Goal: Task Accomplishment & Management: Use online tool/utility

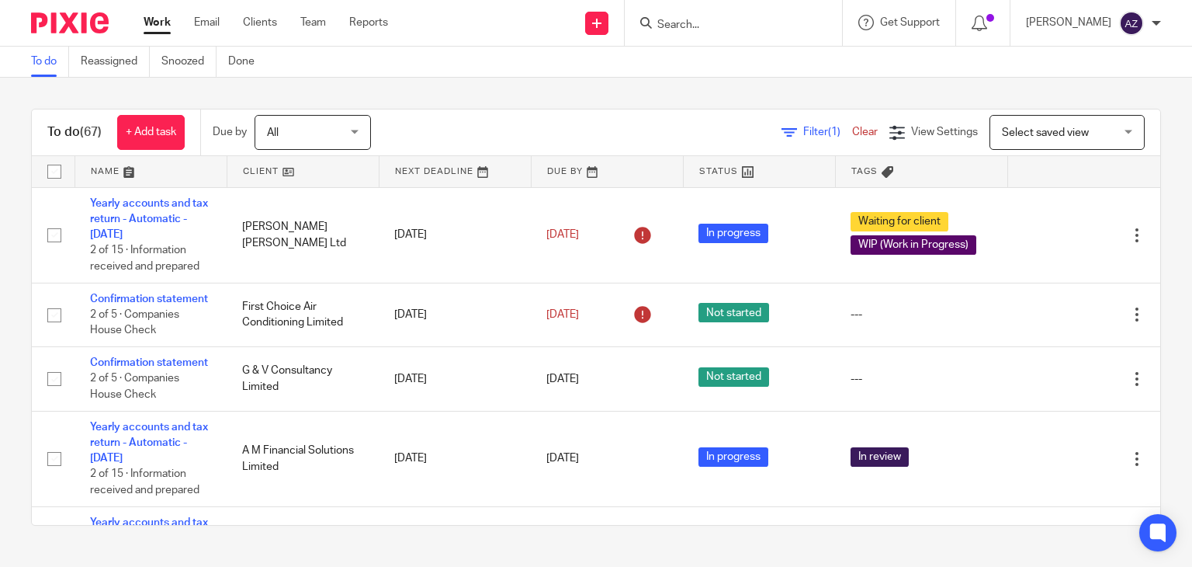
click at [565, 105] on div "To do (67) + Add task Due by All All Today Tomorrow This week Next week This mo…" at bounding box center [596, 317] width 1192 height 479
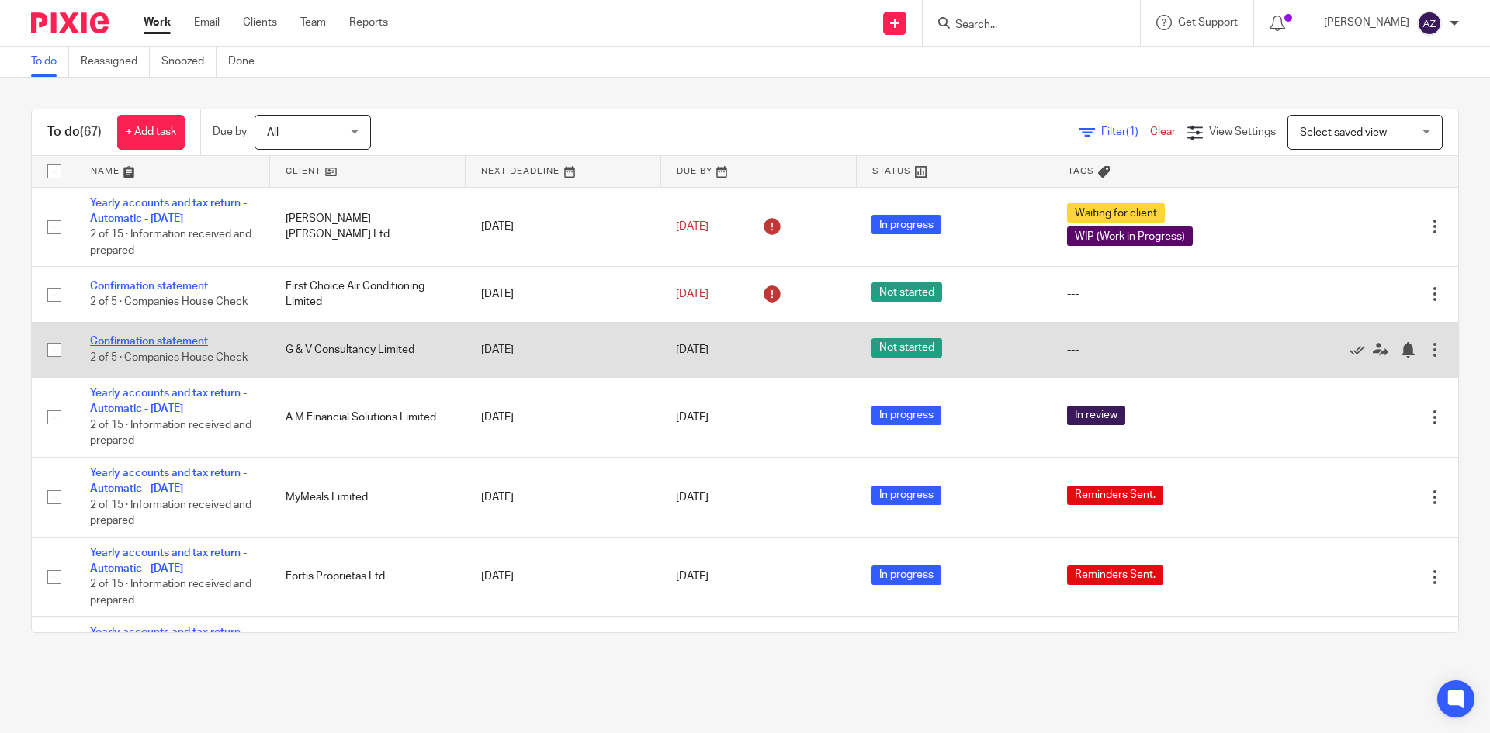
click at [166, 342] on link "Confirmation statement" at bounding box center [149, 341] width 118 height 11
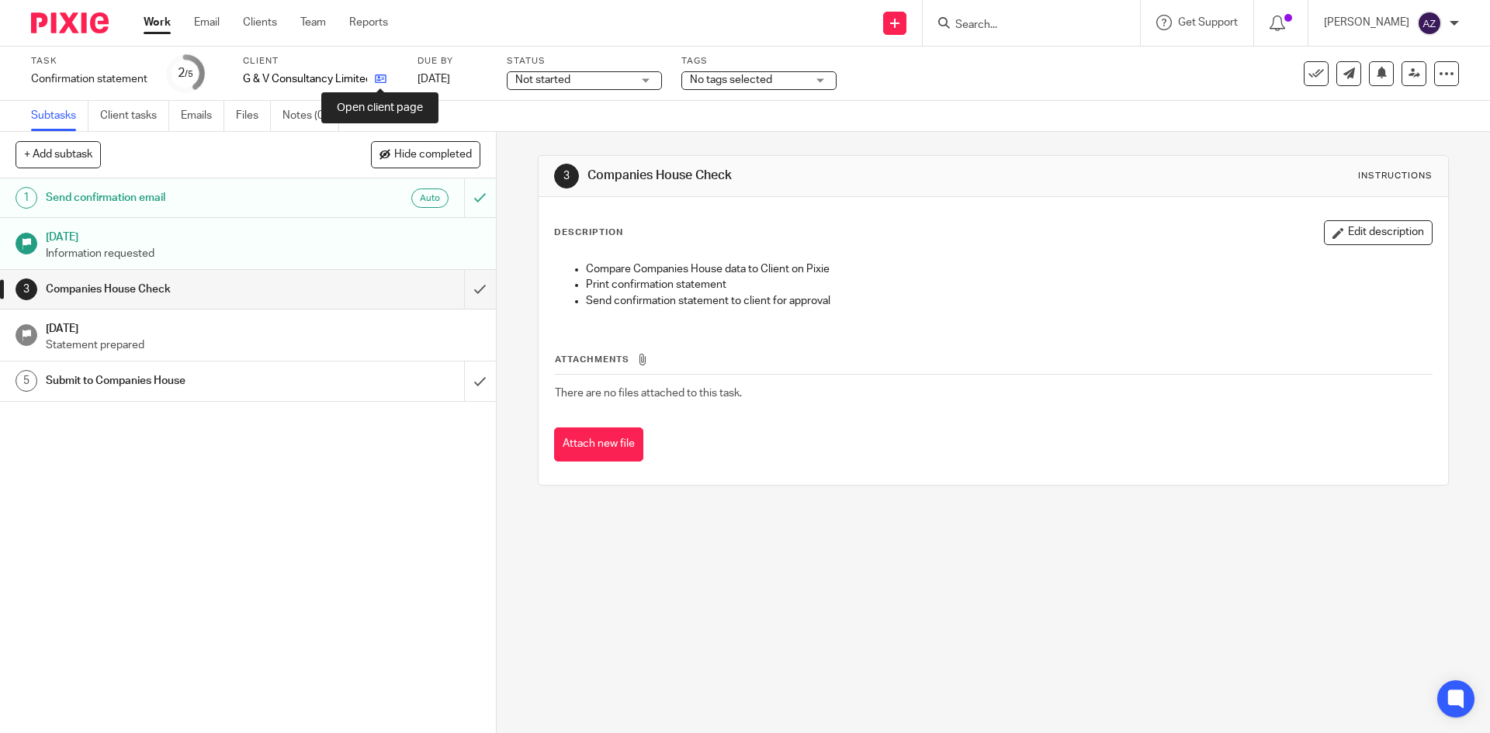
click at [376, 80] on icon at bounding box center [381, 79] width 12 height 12
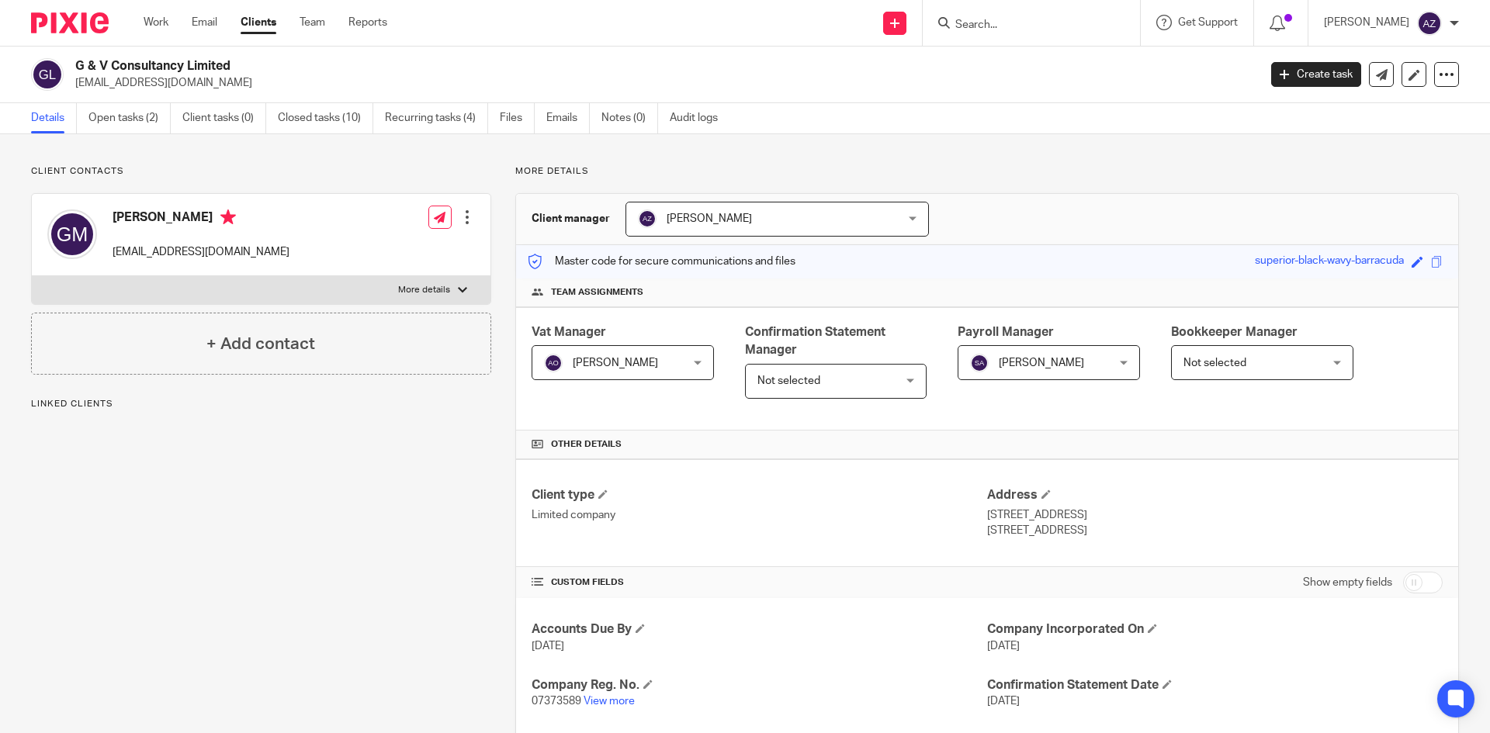
scroll to position [71, 0]
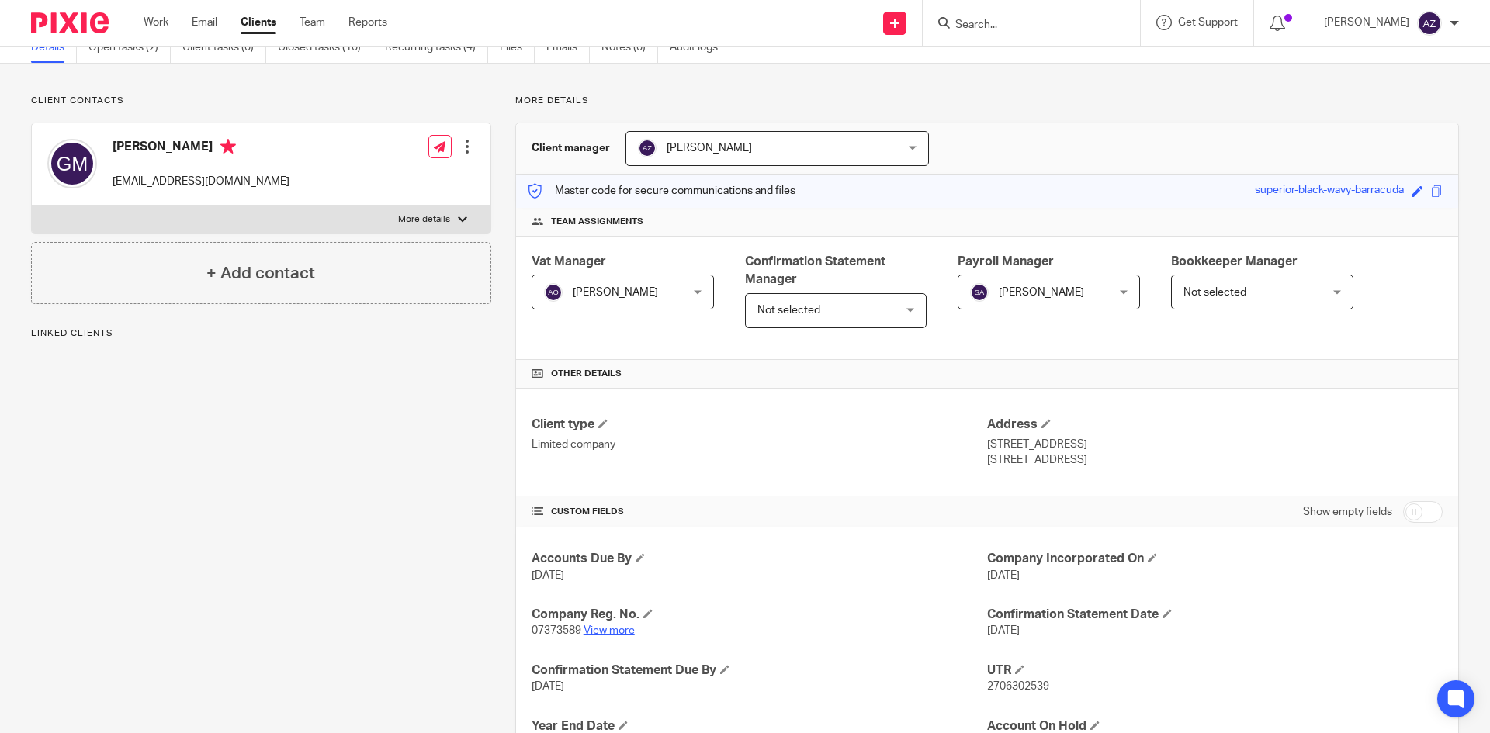
click at [618, 629] on link "View more" at bounding box center [609, 631] width 51 height 11
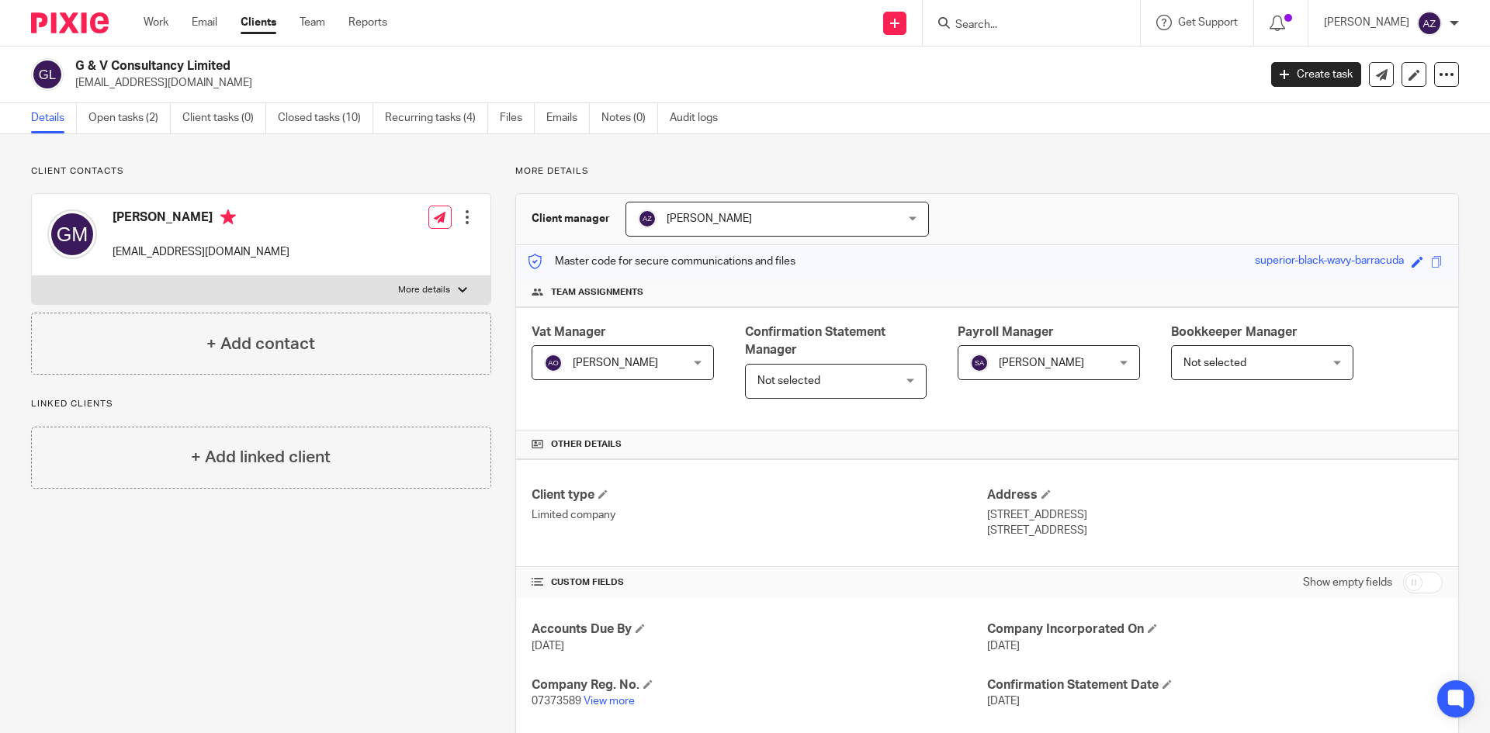
click at [195, 137] on div "Client contacts Glen Moseley glenmoseley1@hotmail.com Edit contact Create clien…" at bounding box center [745, 672] width 1490 height 1077
drag, startPoint x: 14, startPoint y: 166, endPoint x: 456, endPoint y: 164, distance: 441.7
click at [456, 164] on div "Client contacts Glen Moseley glenmoseley1@hotmail.com Edit contact Create clien…" at bounding box center [745, 672] width 1490 height 1077
click at [521, 12] on div "Send new email Create task Add client Get Support Contact Support Help Document…" at bounding box center [951, 23] width 1080 height 46
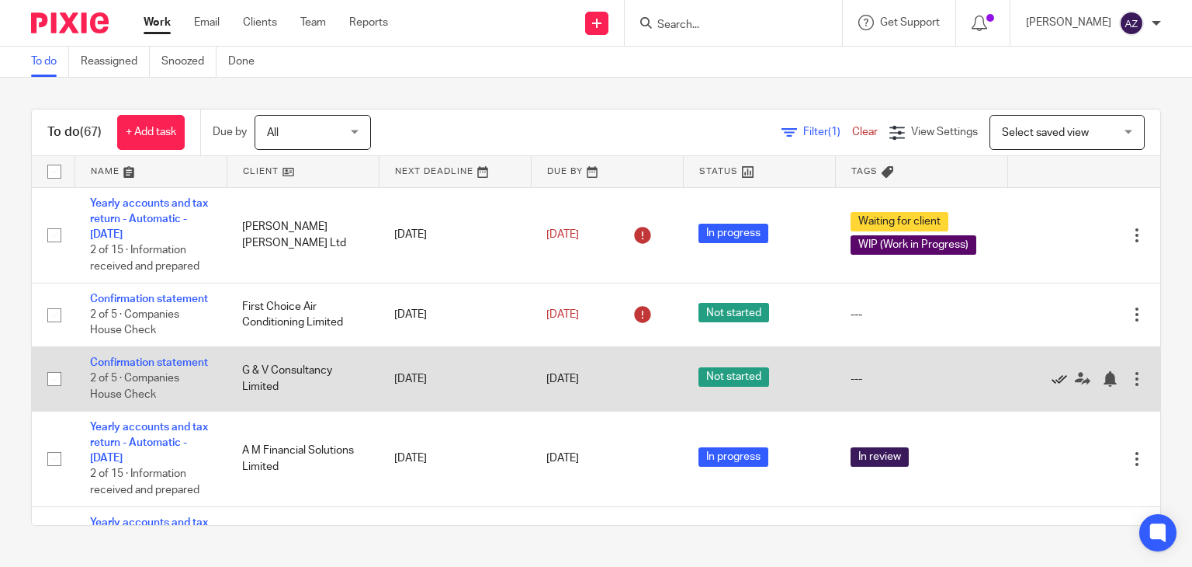
click at [1052, 387] on icon at bounding box center [1060, 379] width 16 height 16
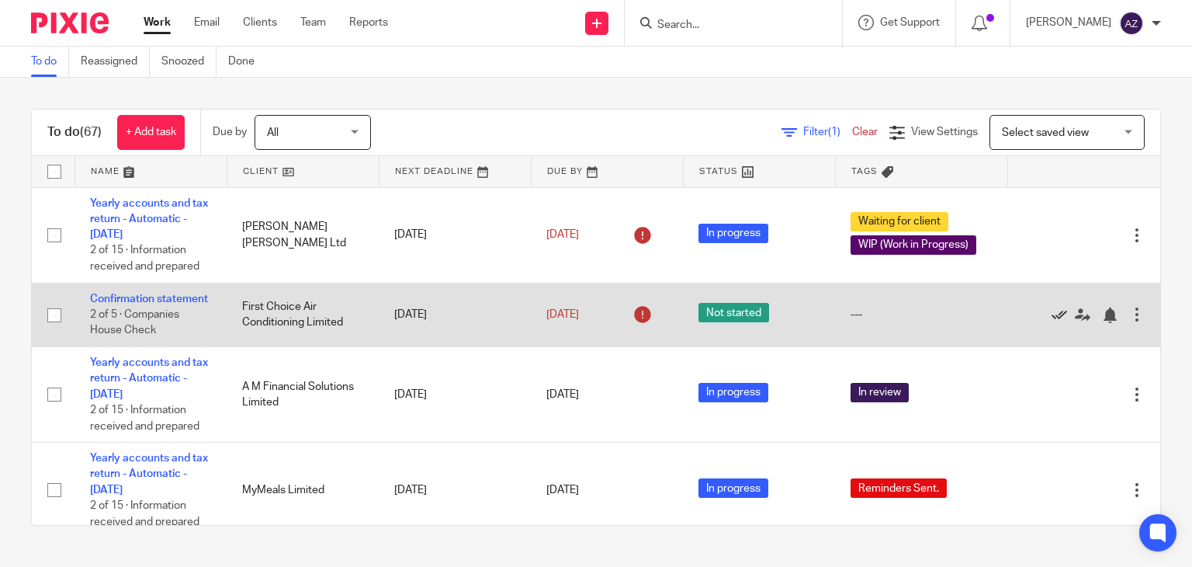
click at [1052, 320] on icon at bounding box center [1060, 315] width 16 height 16
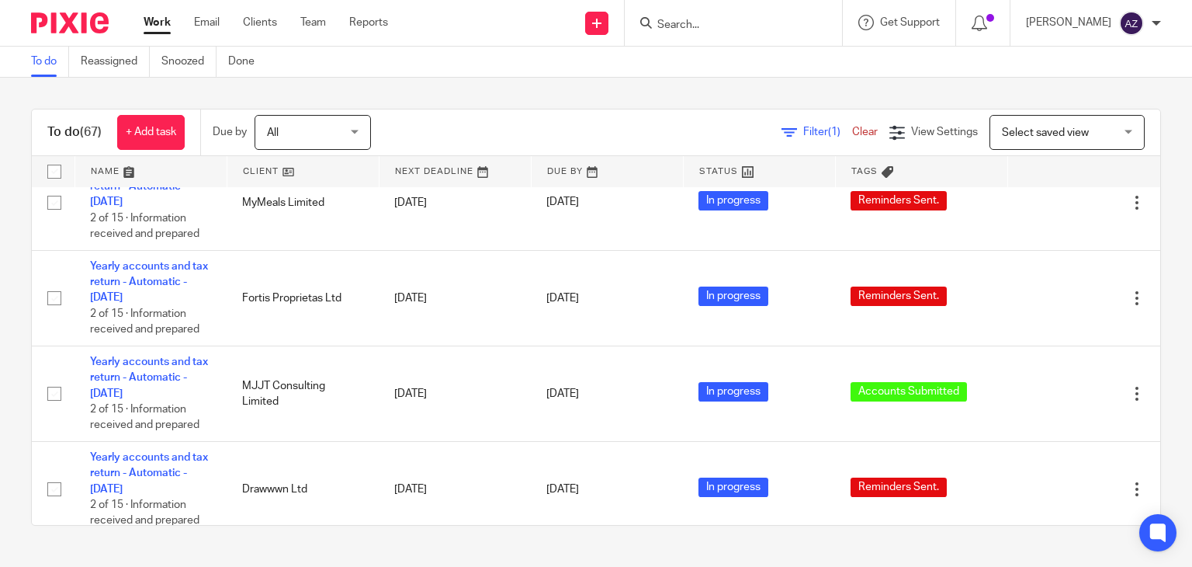
scroll to position [99, 0]
